Goal: Task Accomplishment & Management: Manage account settings

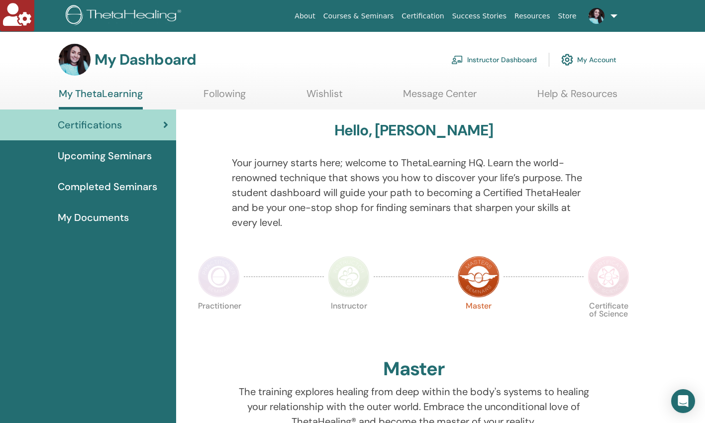
click at [497, 59] on link "Instructor Dashboard" at bounding box center [495, 60] width 86 height 22
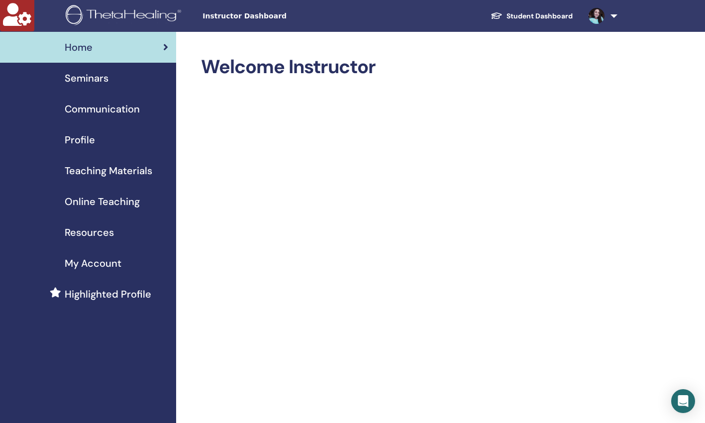
click at [79, 139] on span "Profile" at bounding box center [80, 139] width 30 height 15
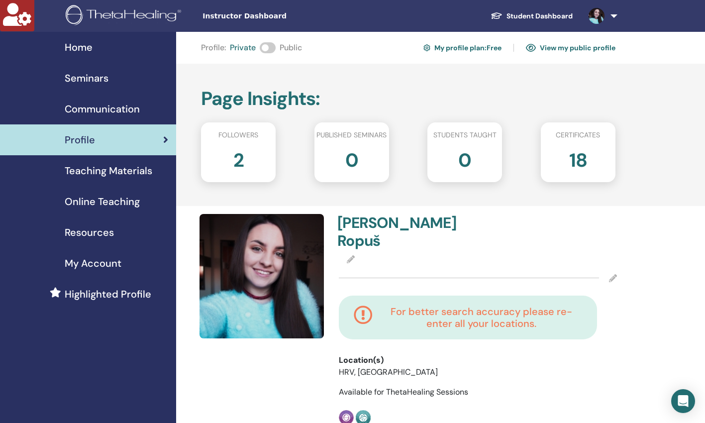
click at [273, 47] on span at bounding box center [268, 47] width 16 height 11
